Goal: Task Accomplishment & Management: Use online tool/utility

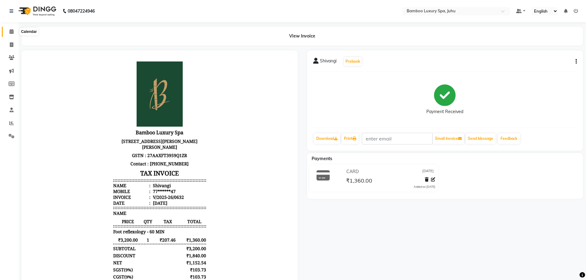
click at [11, 31] on icon at bounding box center [12, 31] width 4 height 5
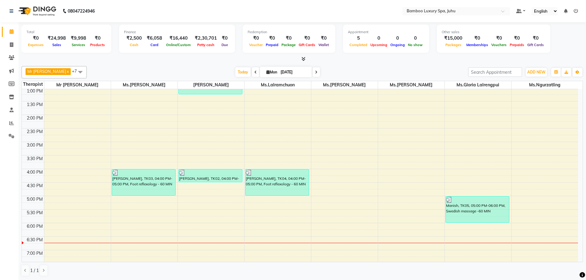
scroll to position [92, 0]
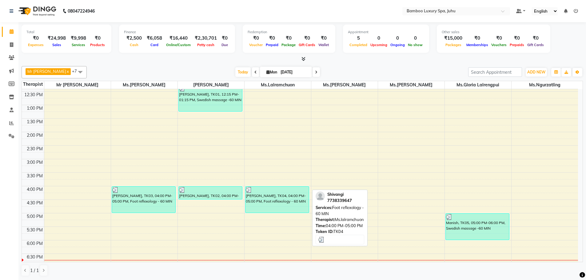
click at [286, 202] on div "[PERSON_NAME], TK04, 04:00 PM-05:00 PM, Foot reflexology - 60 MIN" at bounding box center [277, 200] width 64 height 26
select select "3"
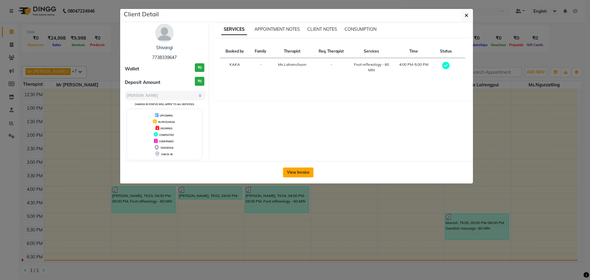
click at [298, 173] on button "View Invoice" at bounding box center [298, 173] width 30 height 10
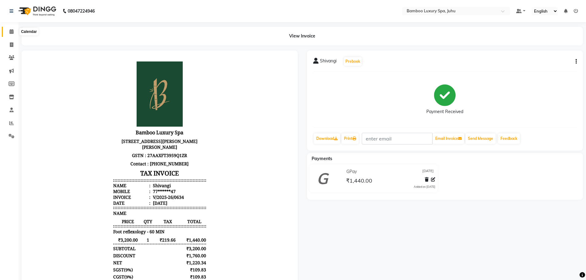
click at [12, 30] on icon at bounding box center [12, 31] width 4 height 5
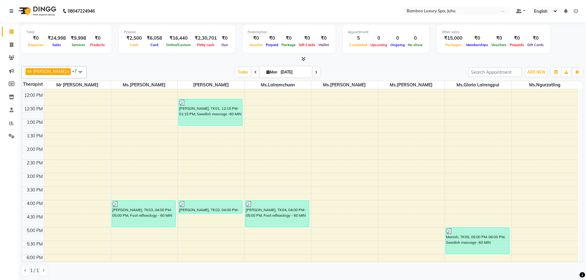
scroll to position [123, 0]
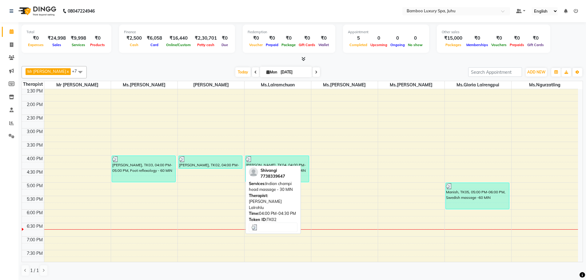
click at [204, 161] on div at bounding box center [210, 159] width 63 height 6
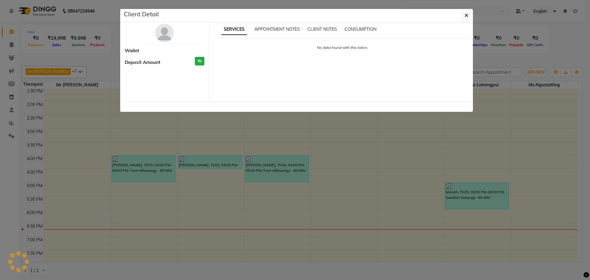
select select "3"
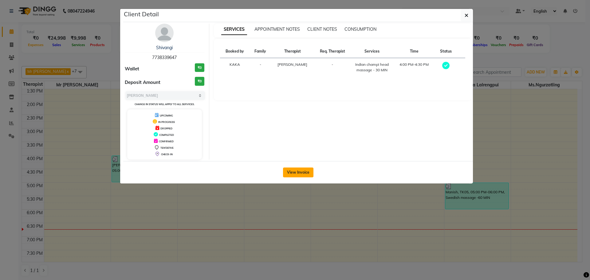
click at [303, 172] on button "View Invoice" at bounding box center [298, 173] width 30 height 10
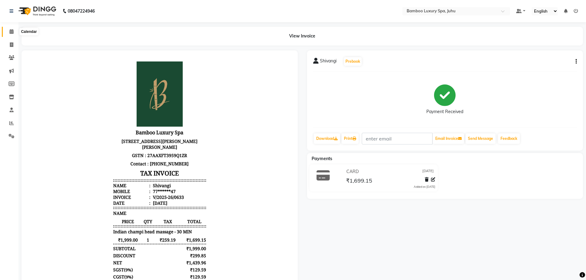
click at [10, 30] on icon at bounding box center [12, 31] width 4 height 5
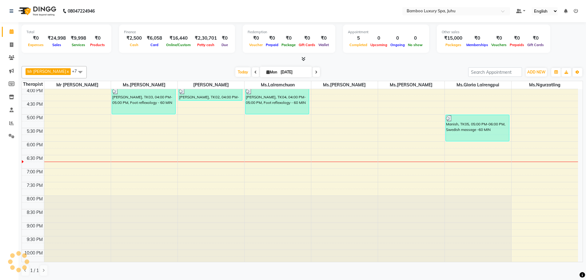
scroll to position [184, 0]
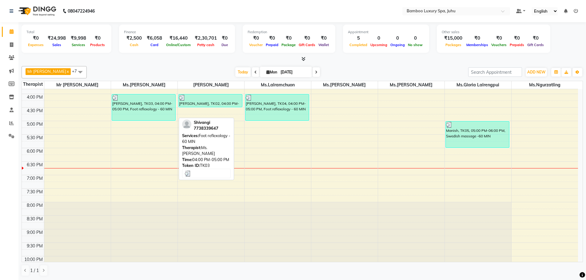
click at [136, 113] on div "[PERSON_NAME], TK03, 04:00 PM-05:00 PM, Foot reflexology - 60 MIN" at bounding box center [144, 107] width 64 height 26
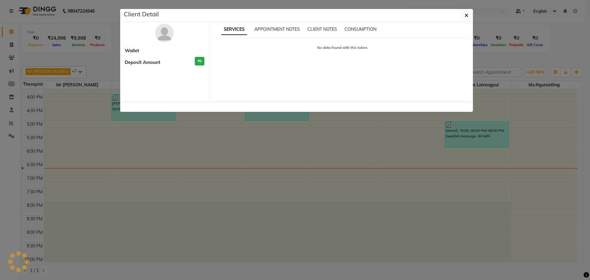
select select "3"
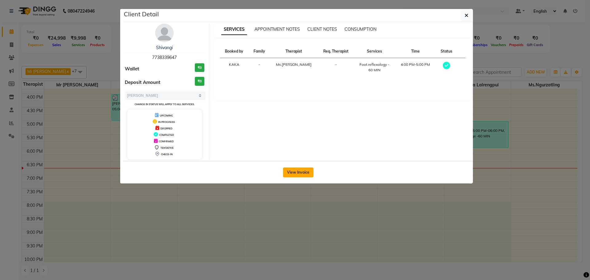
click at [300, 174] on button "View Invoice" at bounding box center [298, 173] width 30 height 10
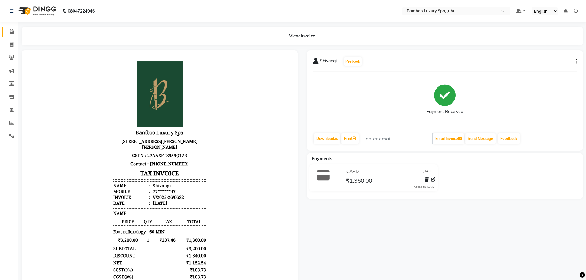
click at [10, 28] on link "Calendar" at bounding box center [9, 32] width 15 height 10
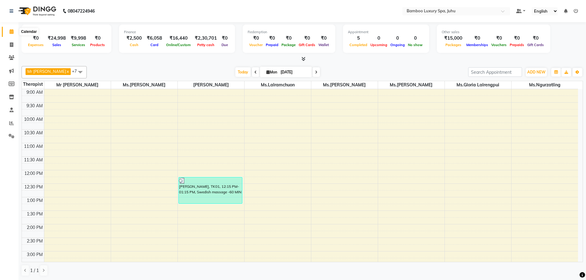
click at [11, 30] on icon at bounding box center [12, 31] width 4 height 5
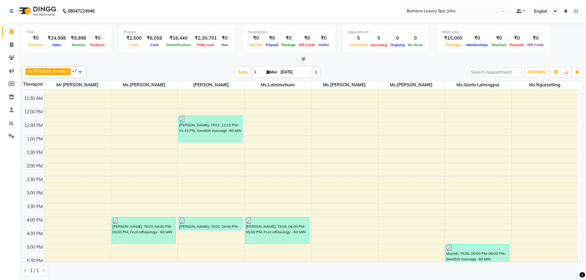
scroll to position [31, 0]
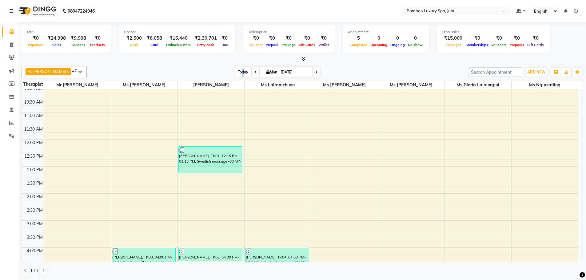
click at [244, 71] on span "Today" at bounding box center [242, 72] width 15 height 10
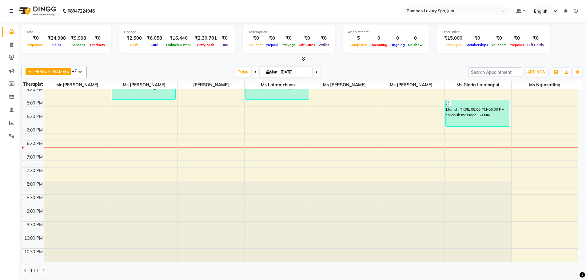
click at [257, 72] on icon at bounding box center [255, 72] width 2 height 4
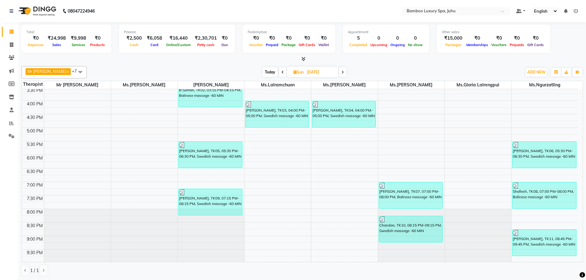
scroll to position [144, 0]
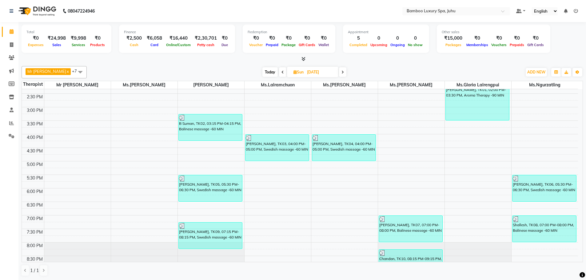
click at [344, 71] on icon at bounding box center [342, 72] width 2 height 4
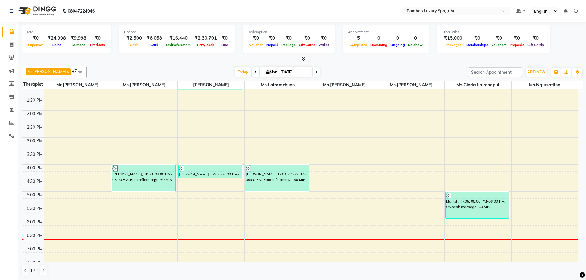
scroll to position [113, 0]
click at [256, 69] on span at bounding box center [255, 72] width 7 height 10
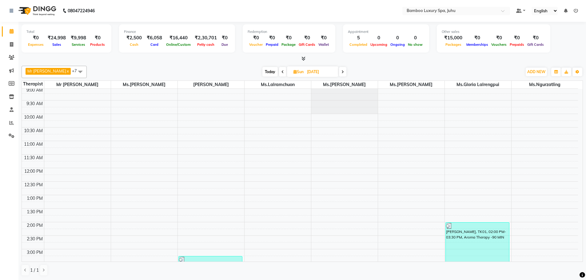
scroll to position [0, 0]
click at [270, 72] on span "Today" at bounding box center [269, 72] width 15 height 10
type input "[DATE]"
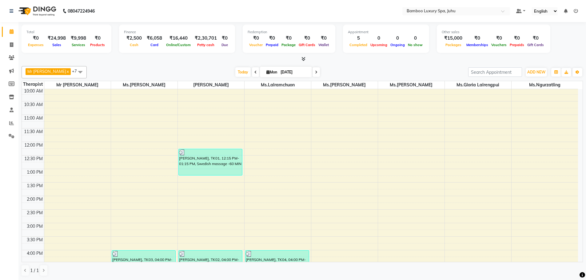
scroll to position [61, 0]
